Goal: Check status: Check status

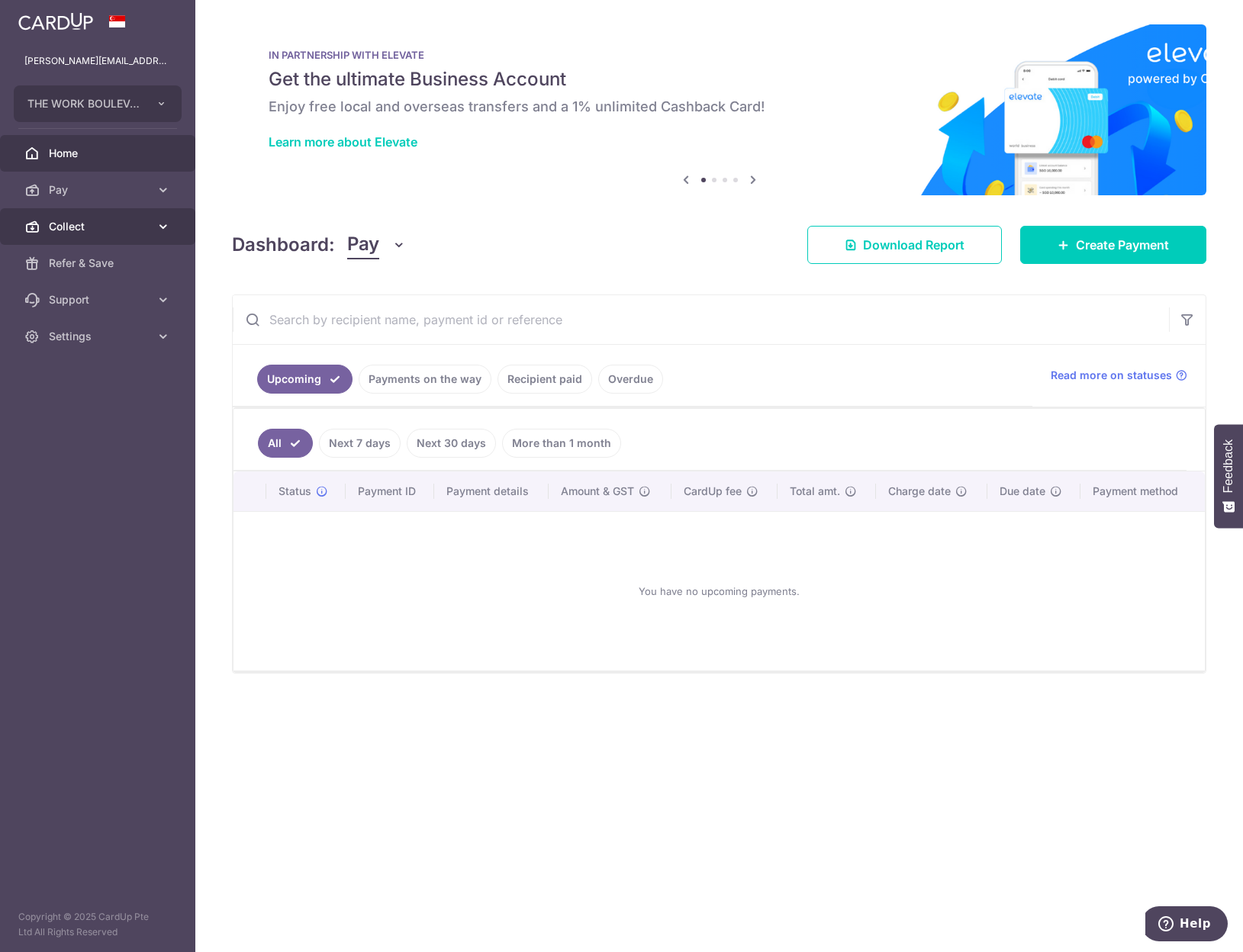
click at [104, 228] on span "Collect" at bounding box center [99, 227] width 101 height 15
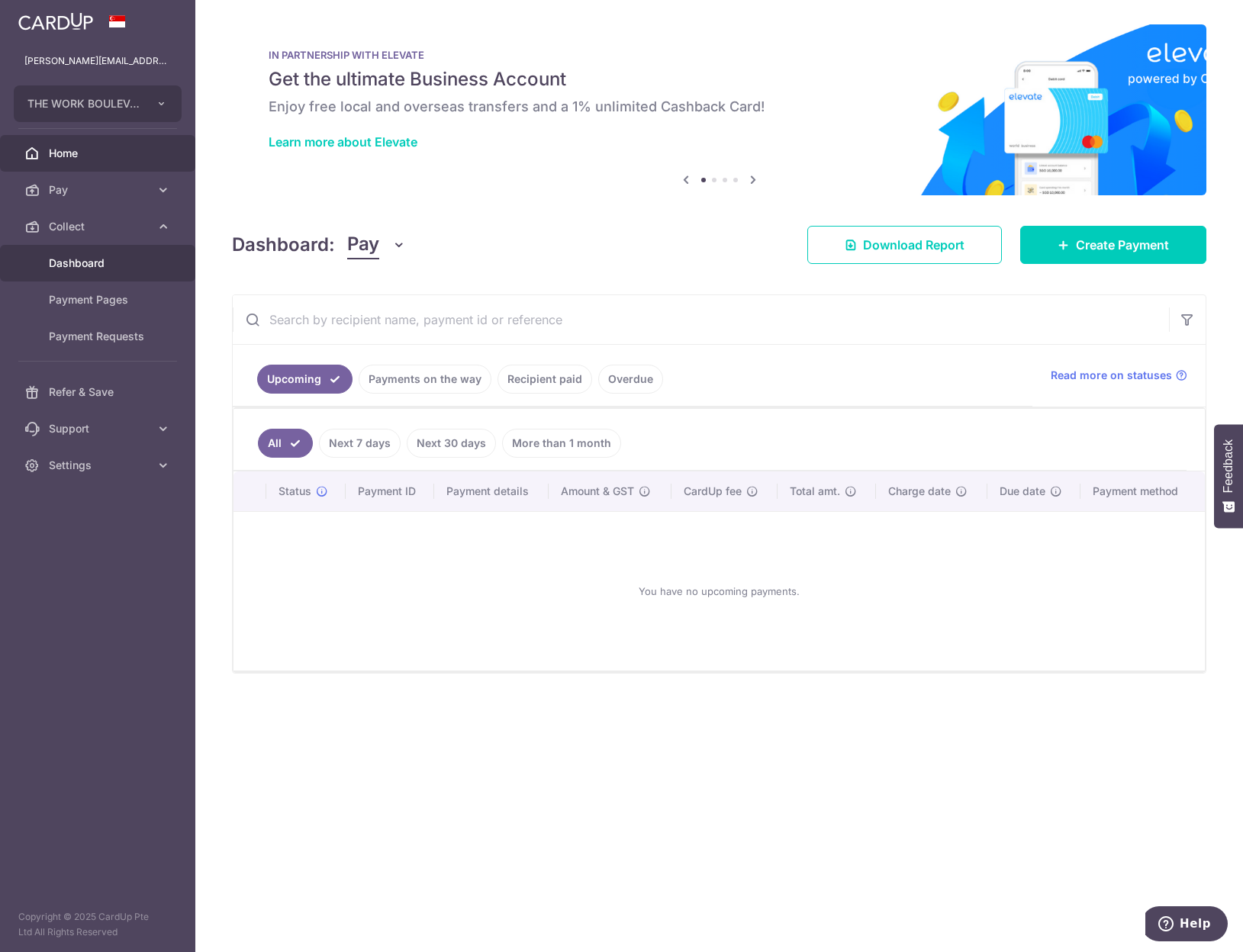
click at [110, 272] on link "Dashboard" at bounding box center [97, 263] width 195 height 37
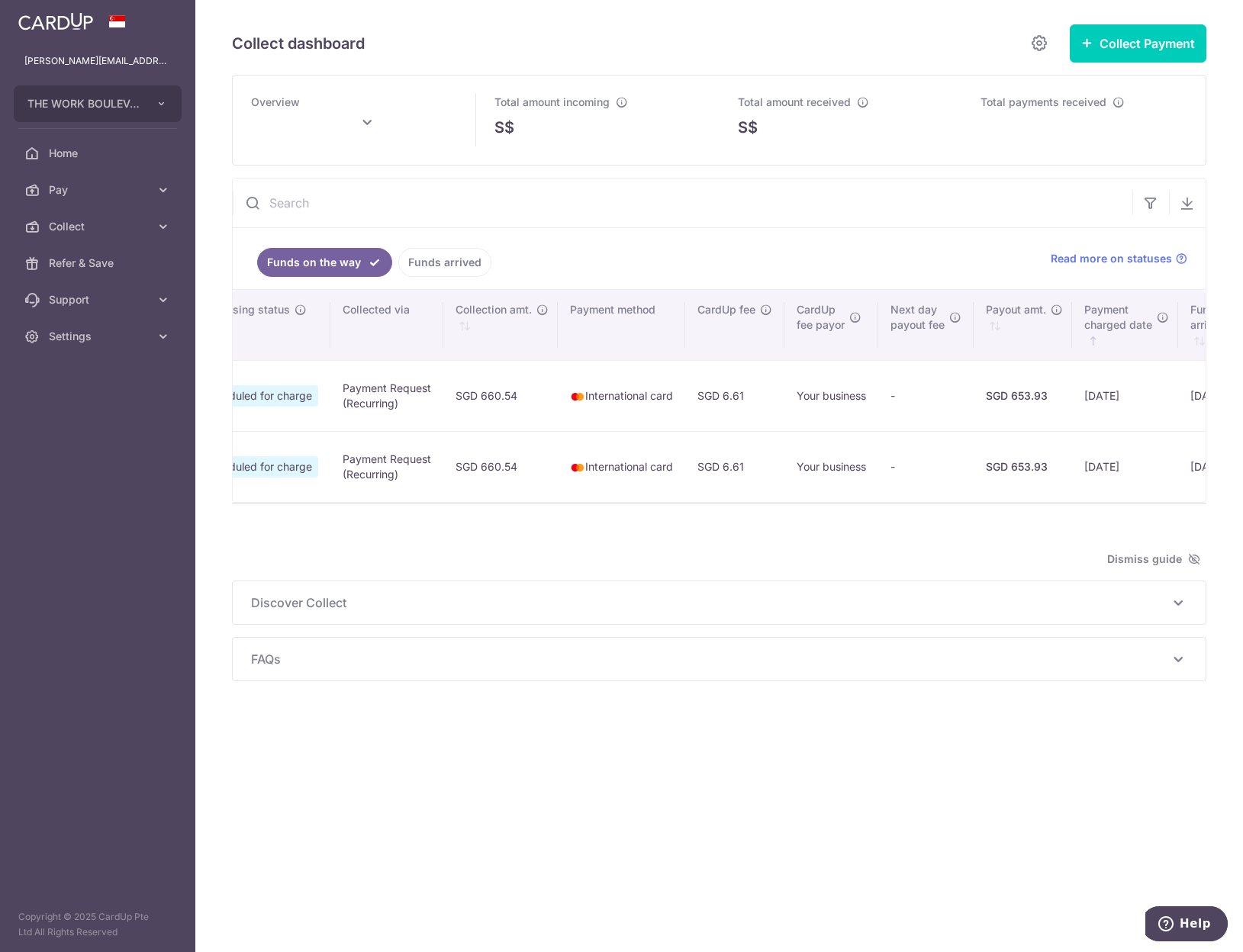
scroll to position [0, 499]
type input "[DATE]"
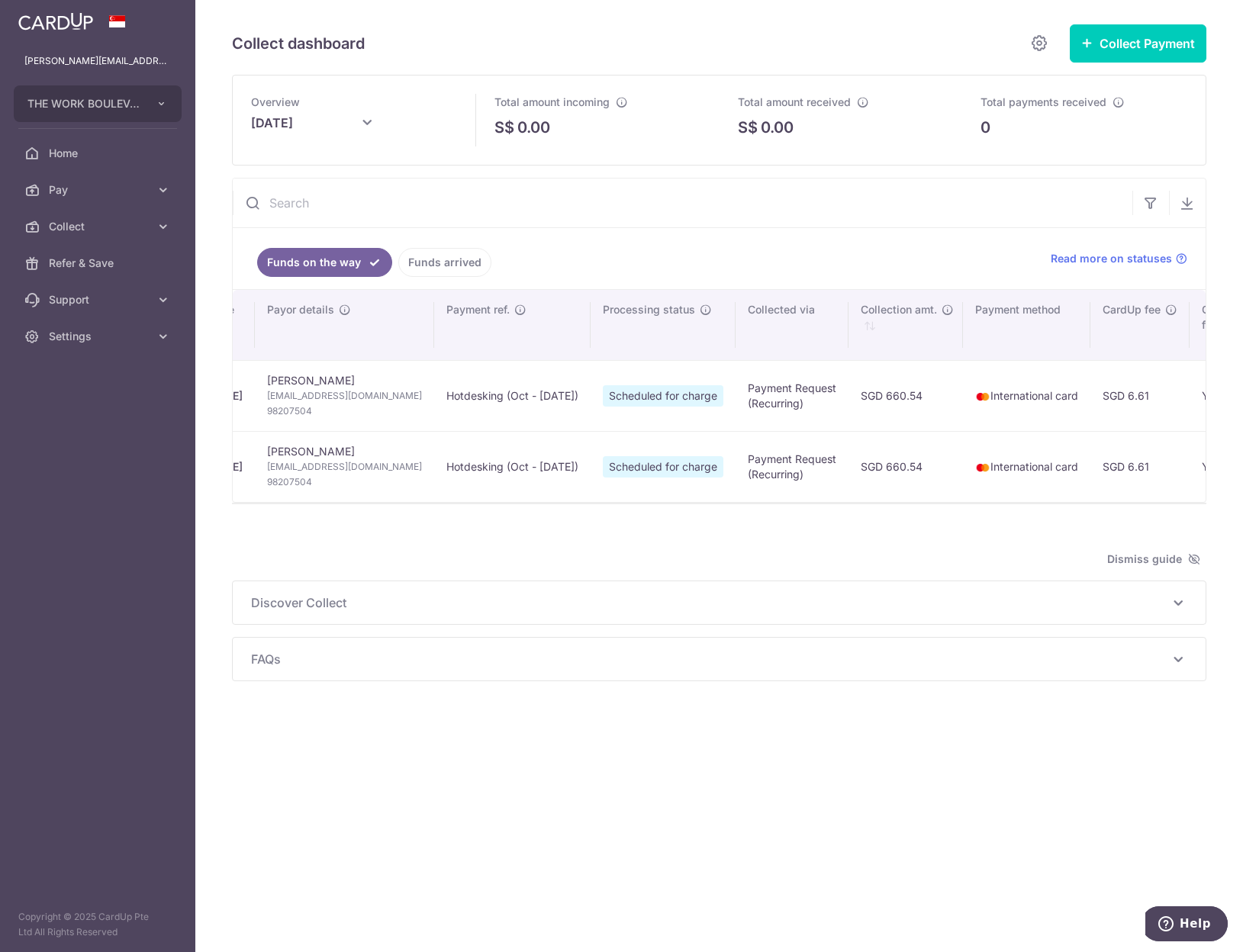
scroll to position [0, 0]
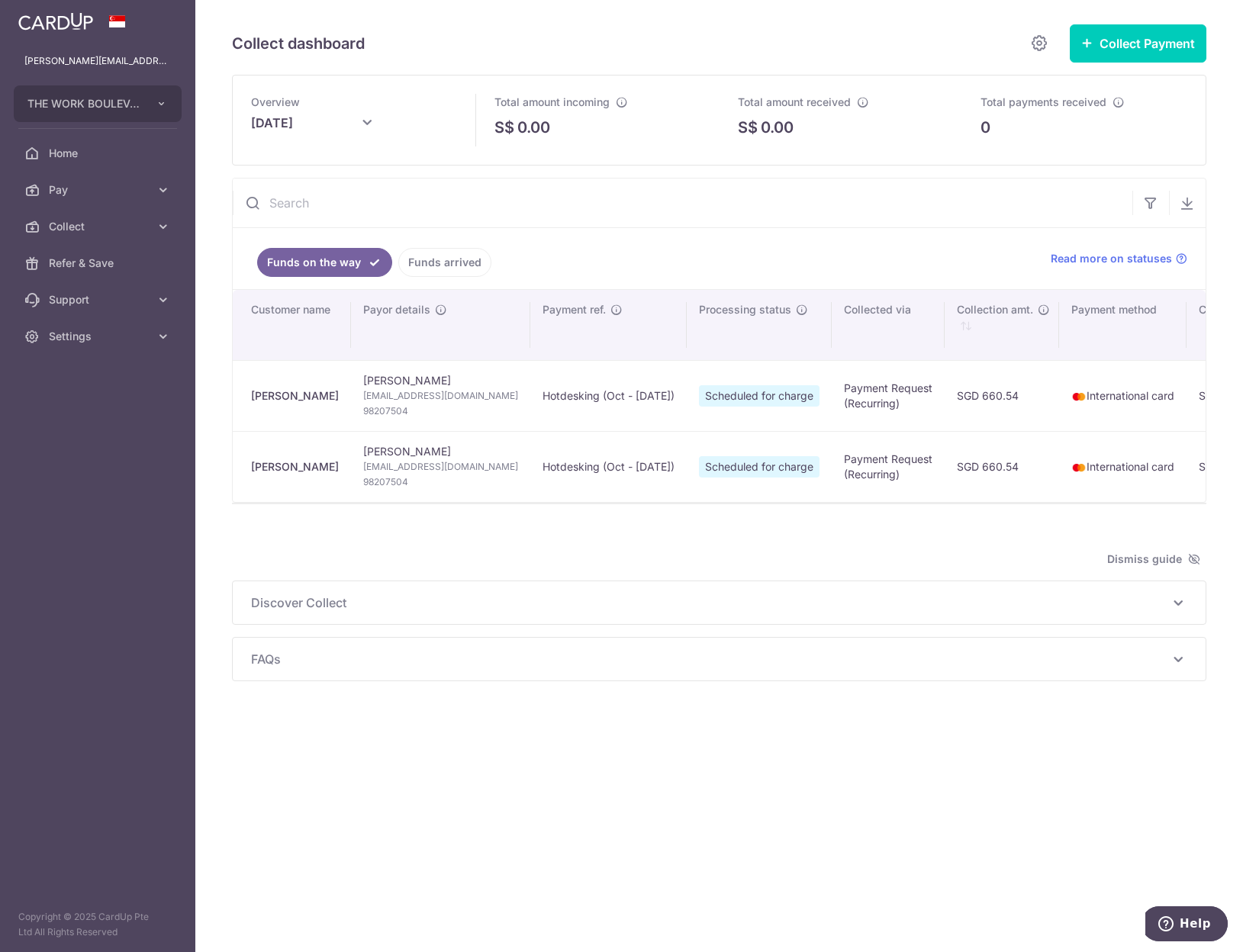
drag, startPoint x: 443, startPoint y: 286, endPoint x: 446, endPoint y: 275, distance: 11.4
click at [444, 280] on ul "Funds on the way Funds arrived" at bounding box center [632, 258] width 799 height 61
click at [447, 269] on link "Funds arrived" at bounding box center [444, 263] width 93 height 29
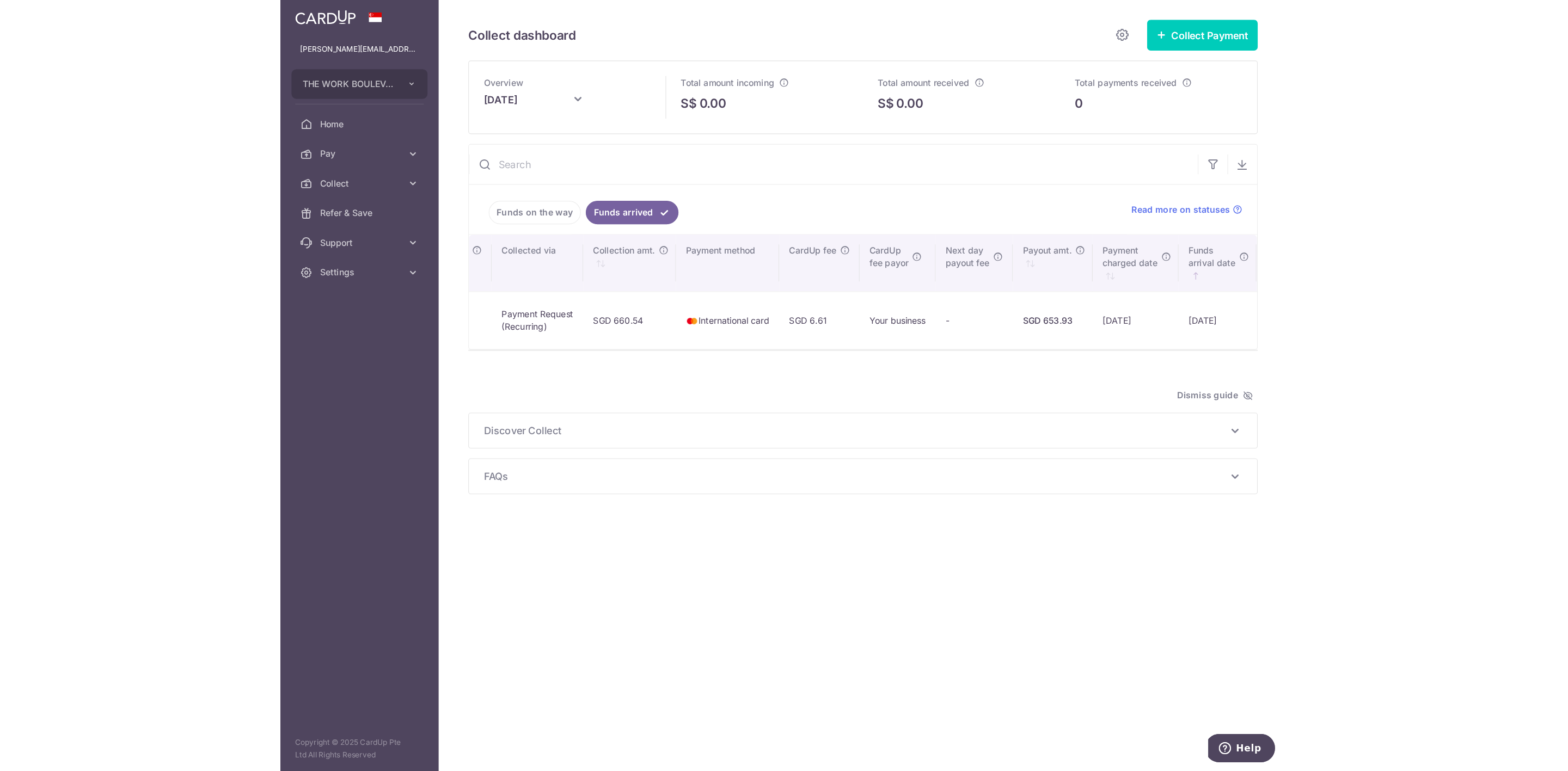
scroll to position [0, 402]
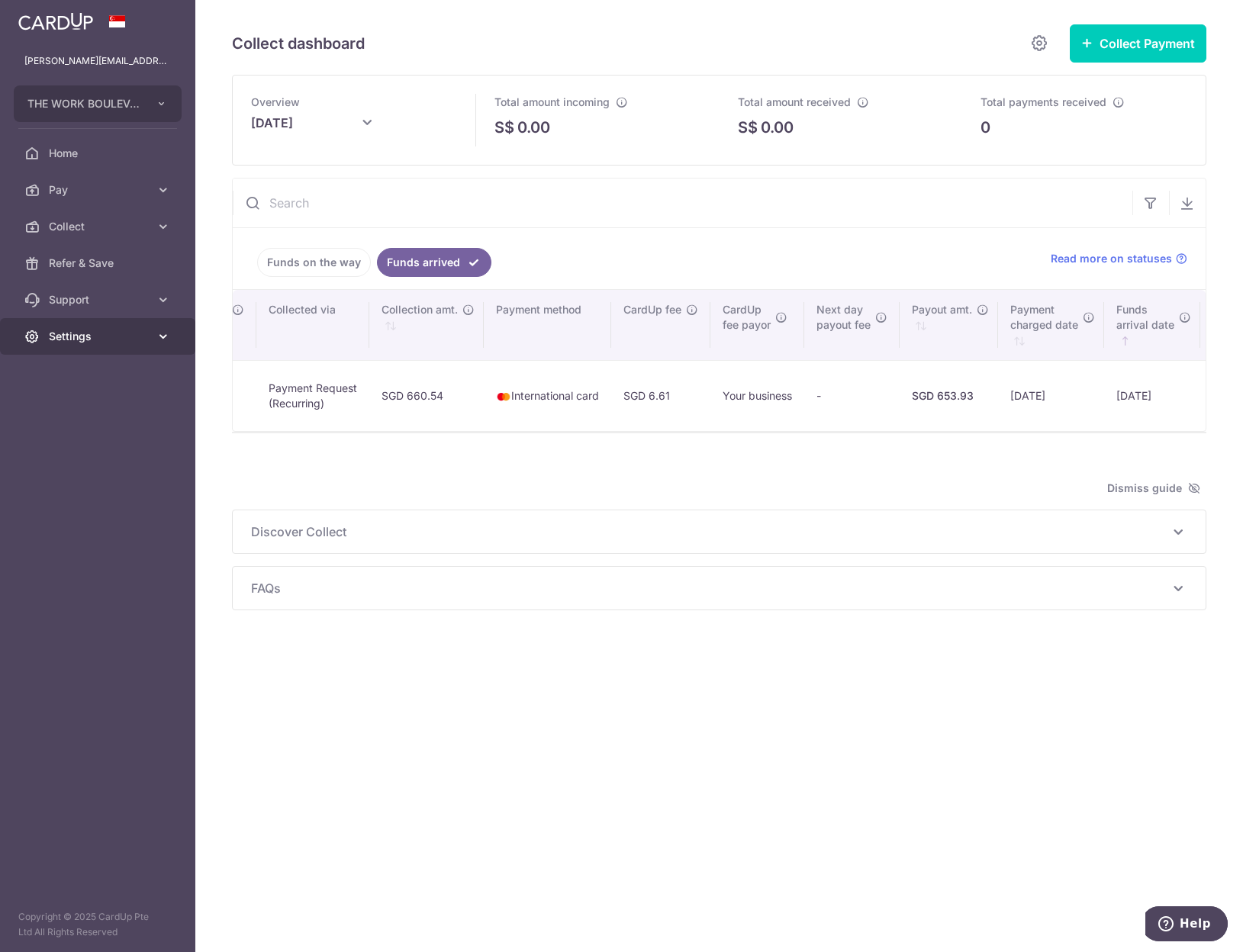
click at [102, 339] on span "Settings" at bounding box center [99, 337] width 101 height 15
drag, startPoint x: 78, startPoint y: 376, endPoint x: 444, endPoint y: 249, distance: 387.4
click at [78, 376] on span "Account" at bounding box center [99, 373] width 101 height 15
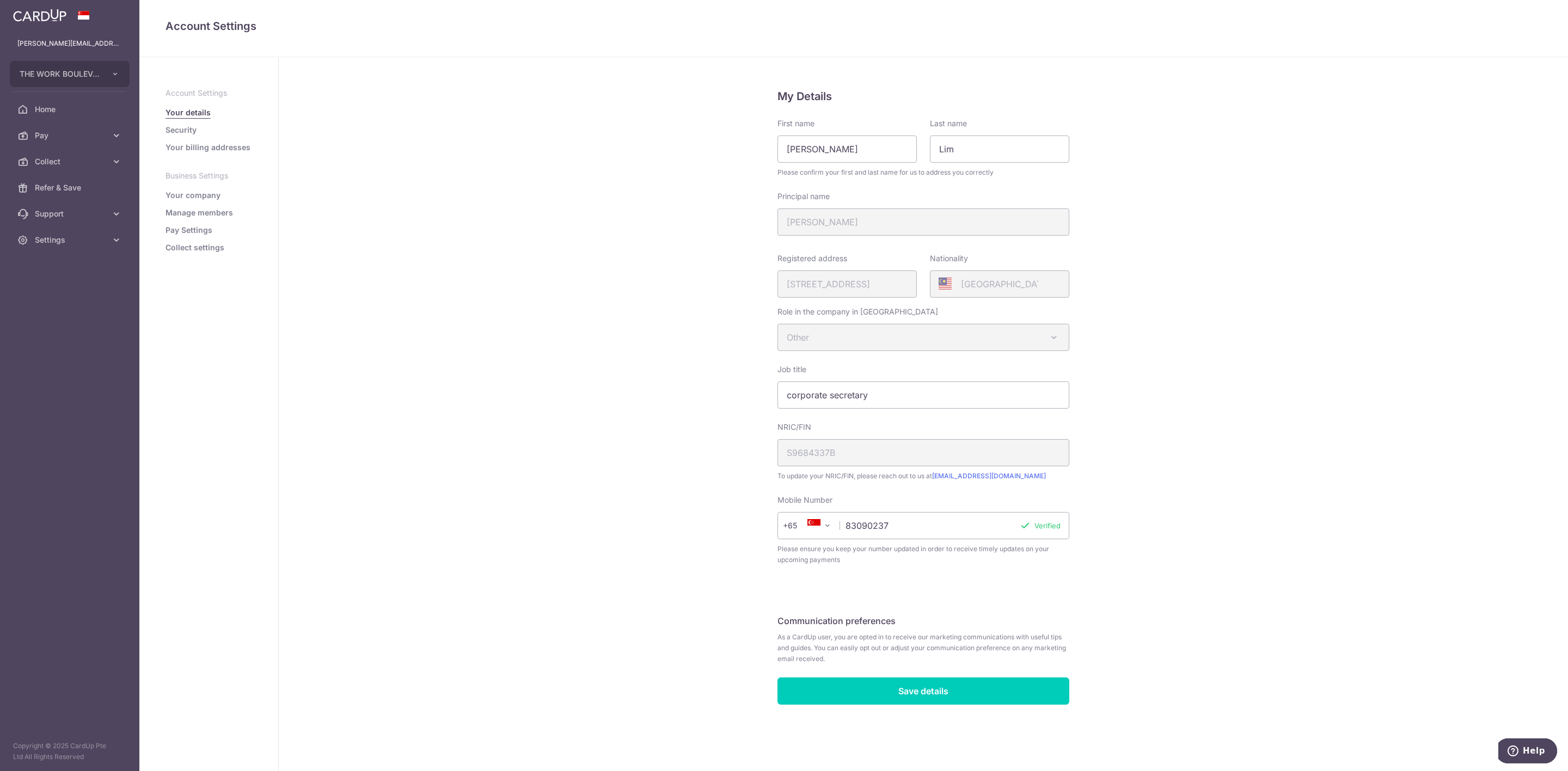
click at [195, 245] on link "Collect settings" at bounding box center [195, 248] width 59 height 11
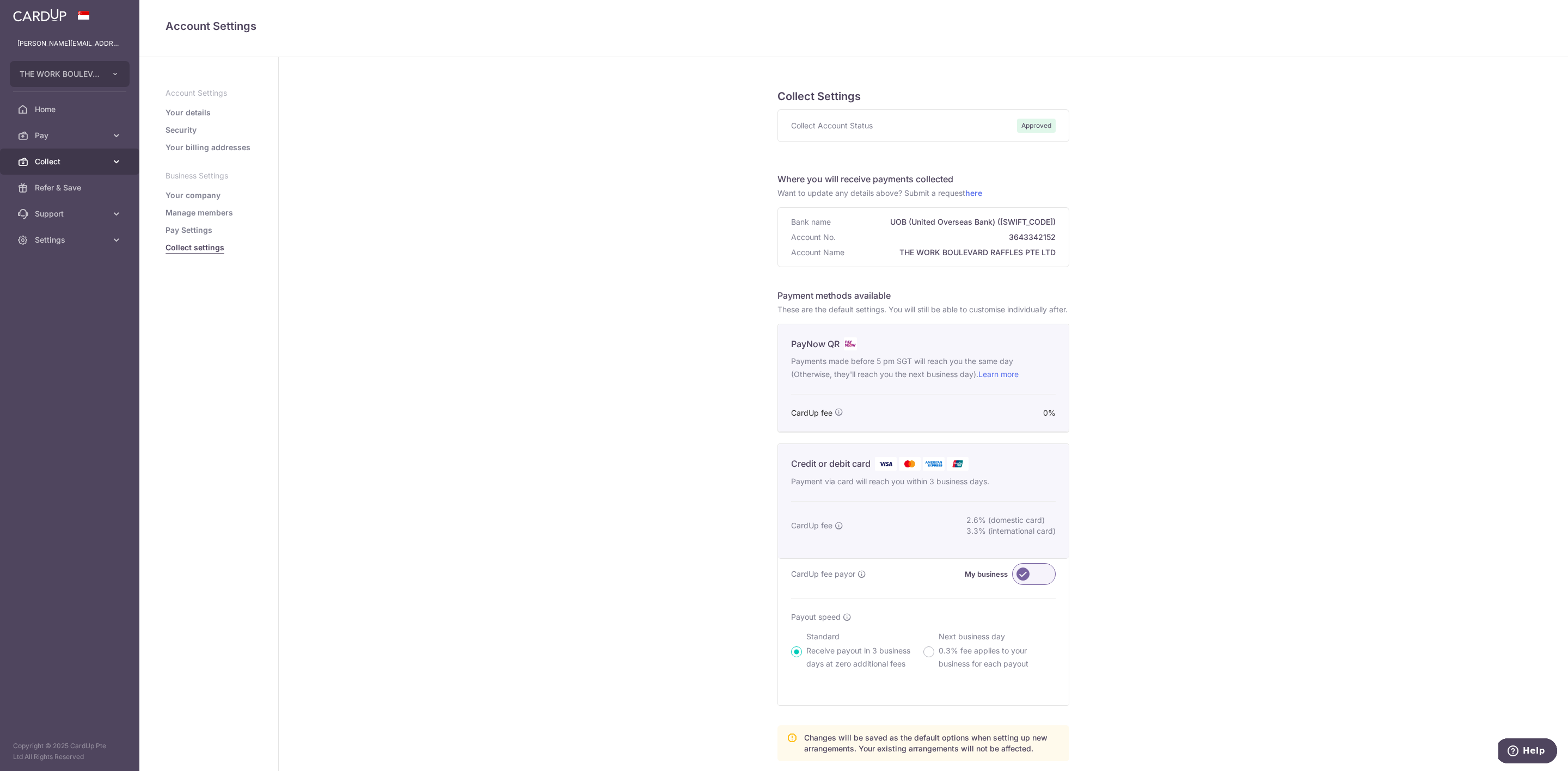
click at [60, 157] on span "Collect" at bounding box center [71, 162] width 72 height 11
click at [60, 188] on span "Dashboard" at bounding box center [71, 188] width 72 height 11
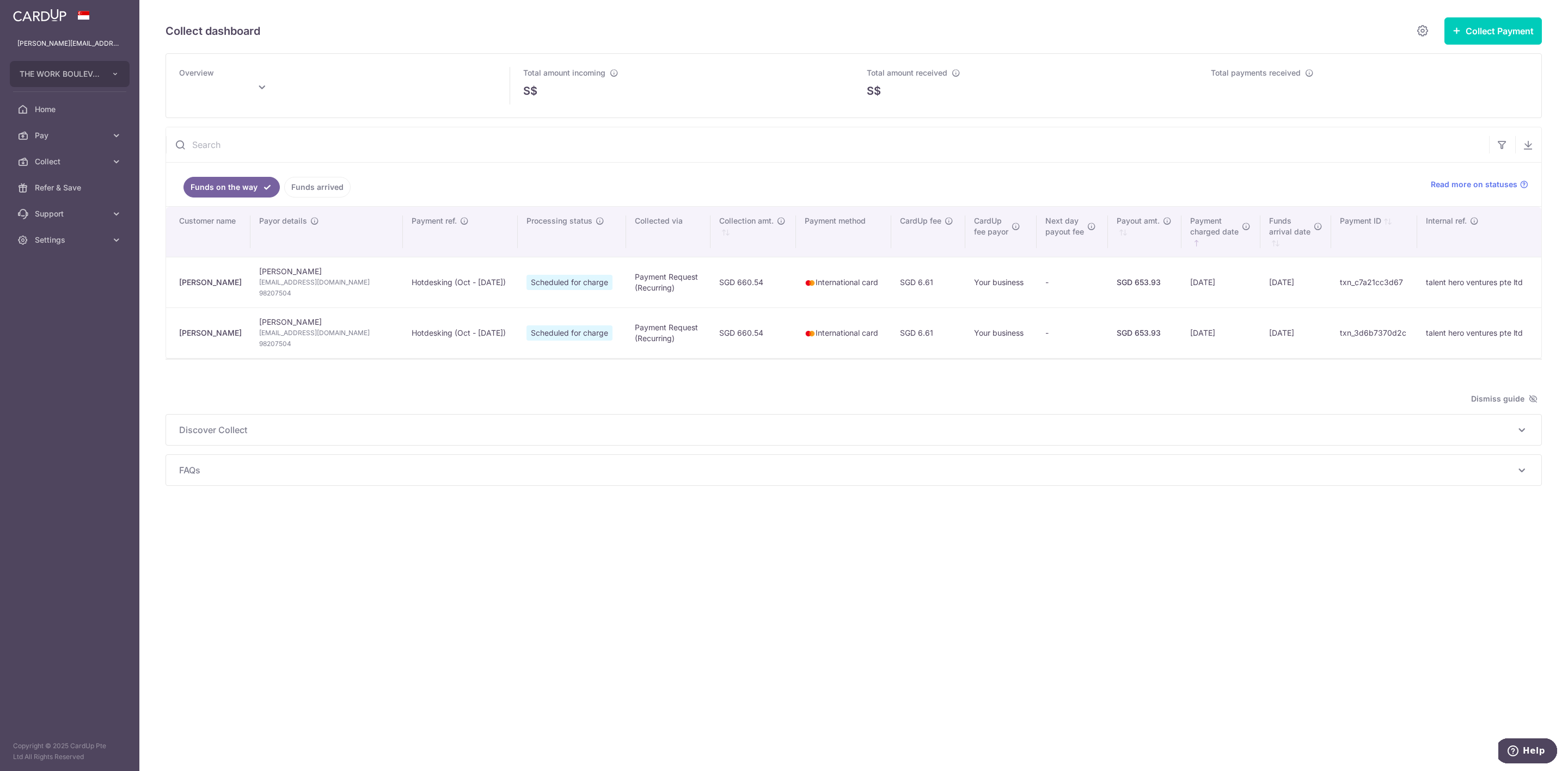
click at [330, 192] on link "Funds arrived" at bounding box center [317, 187] width 66 height 21
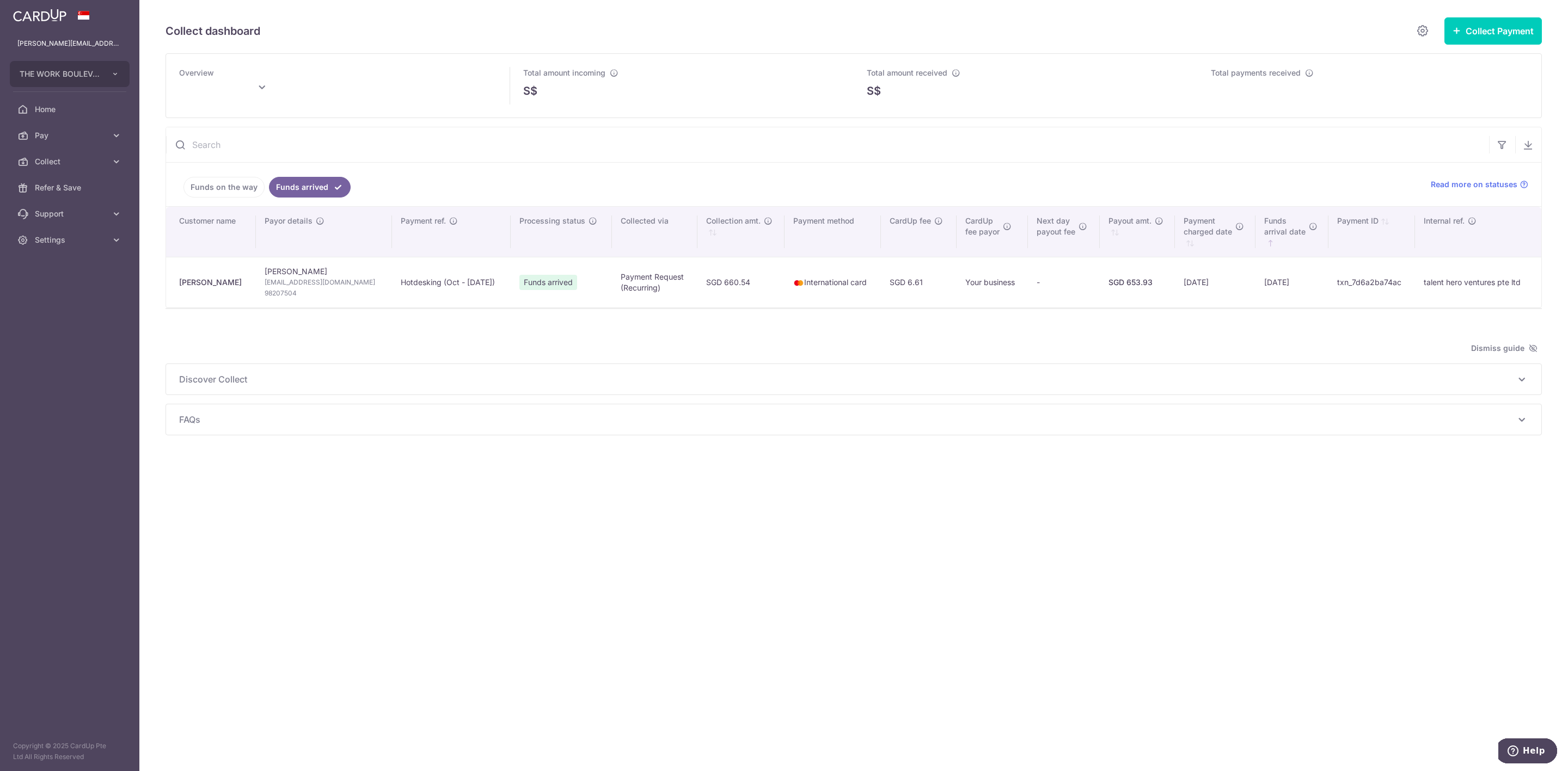
type input "[DATE]"
